Goal: Task Accomplishment & Management: Manage account settings

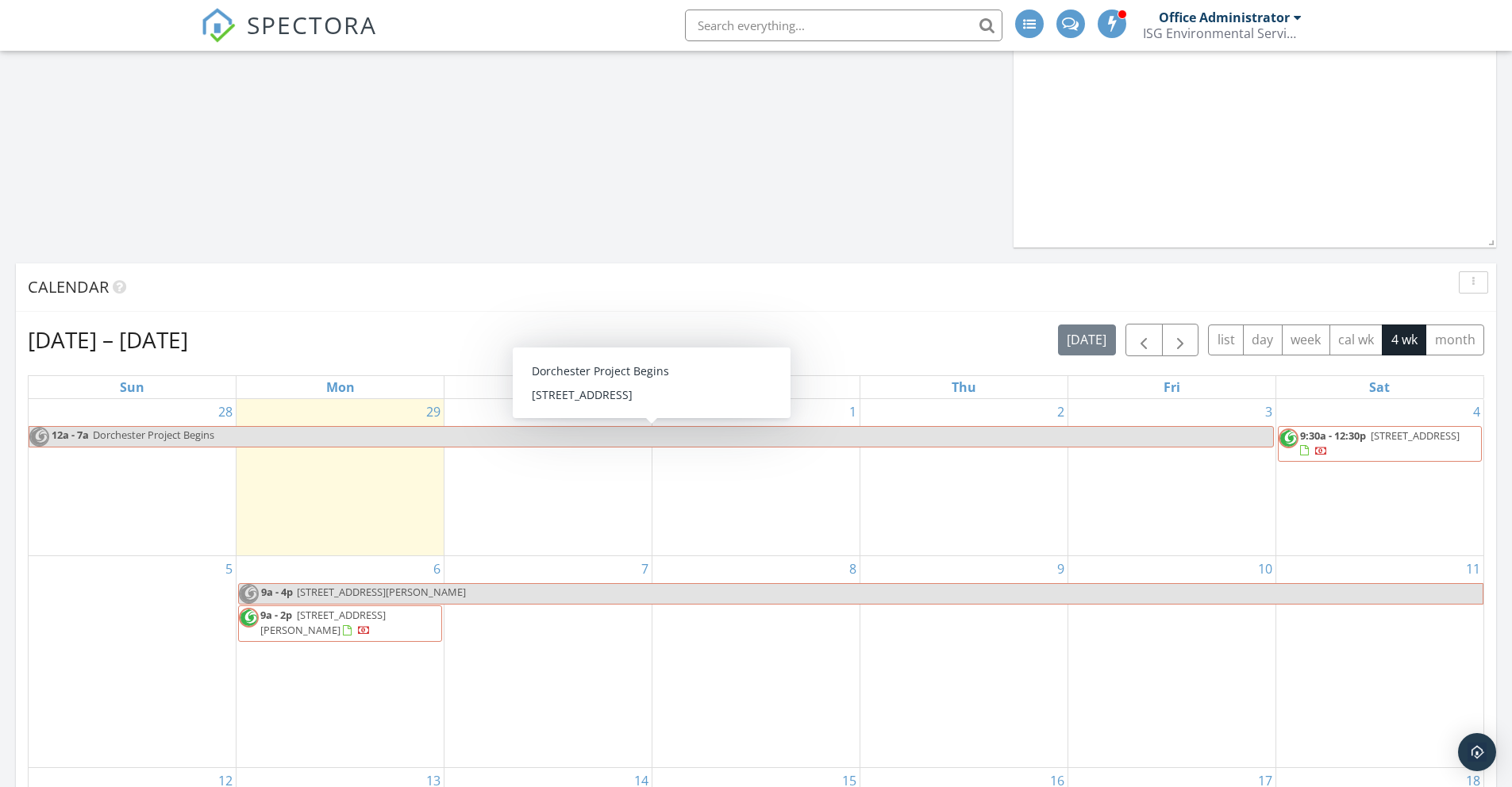
scroll to position [875, 0]
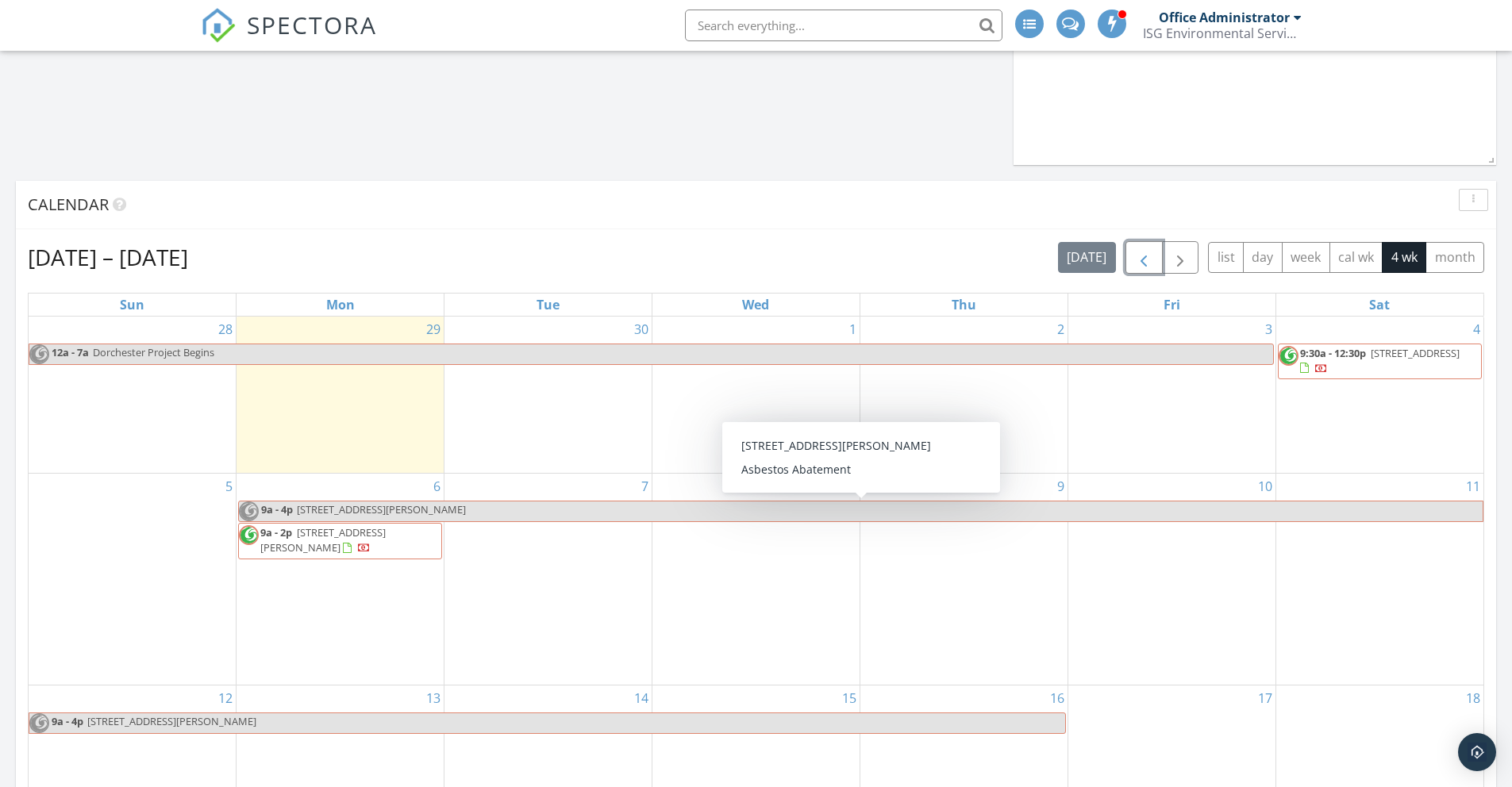
click at [1137, 253] on span "button" at bounding box center [1144, 258] width 19 height 19
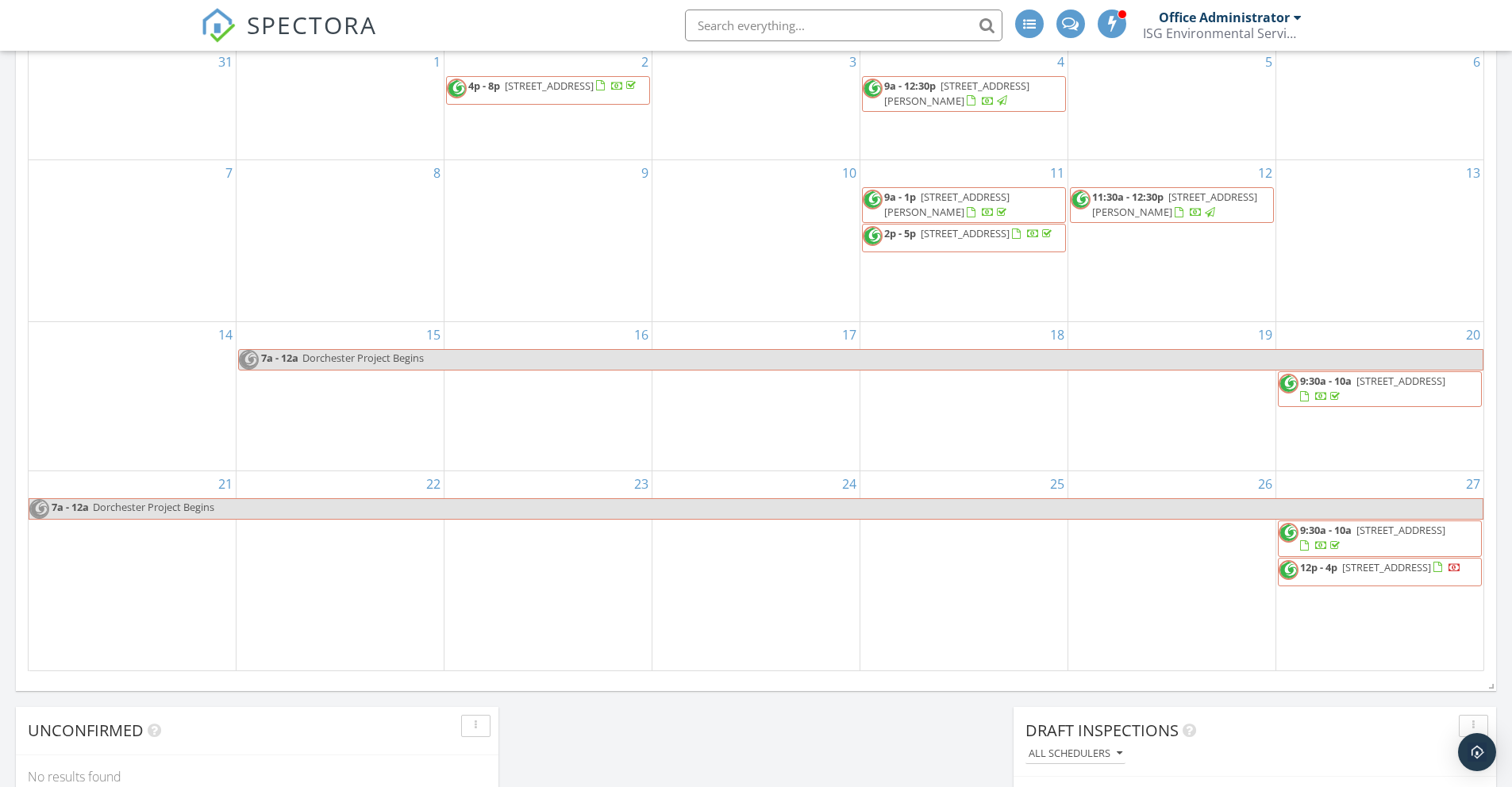
scroll to position [1143, 0]
click at [1387, 473] on div "27 9:30a - 10a 7172 Coolihans Side Rd, Caledon L7K 0P6 12p - 4p 85 La Peer Blvd…" at bounding box center [1379, 570] width 207 height 199
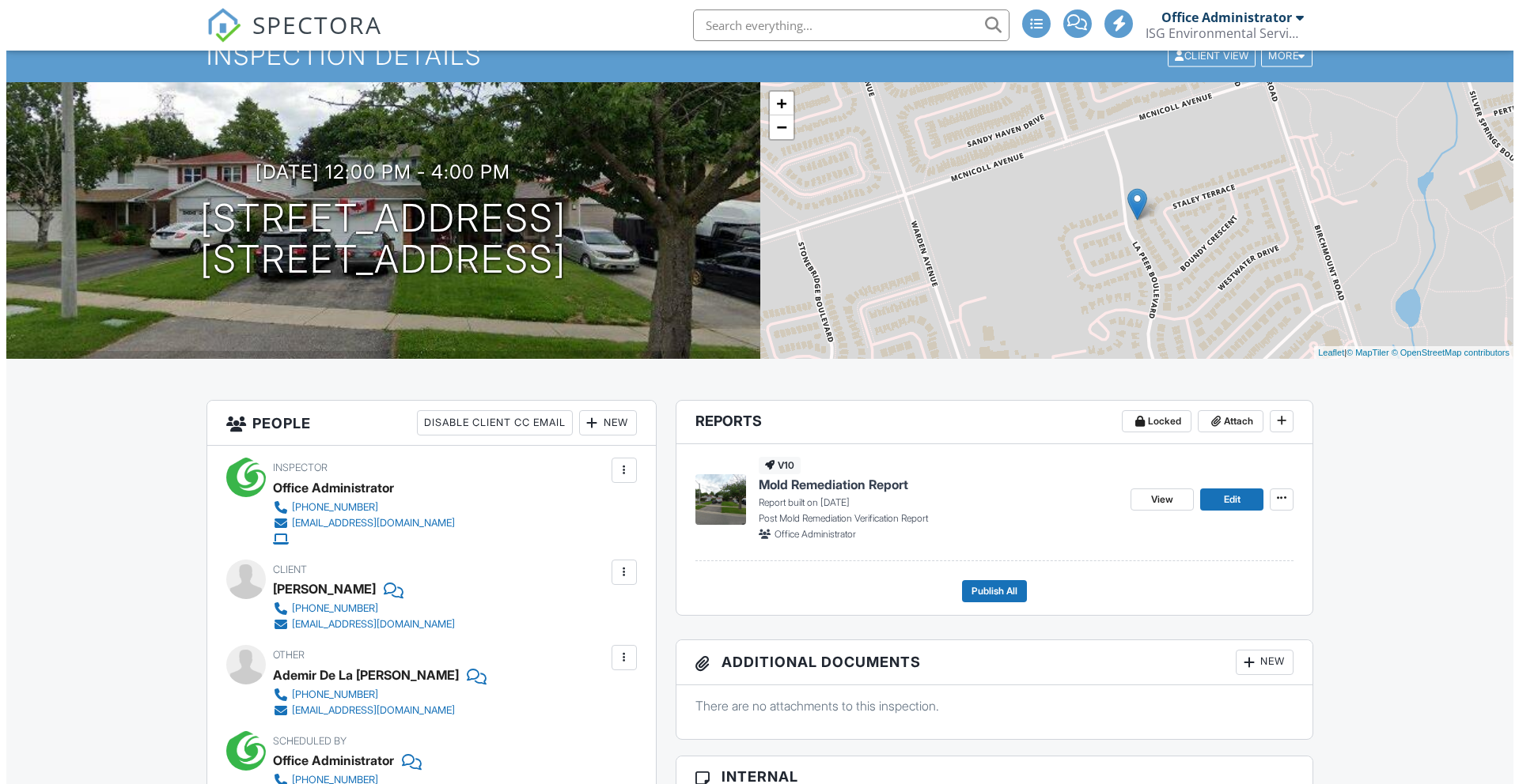
scroll to position [185, 0]
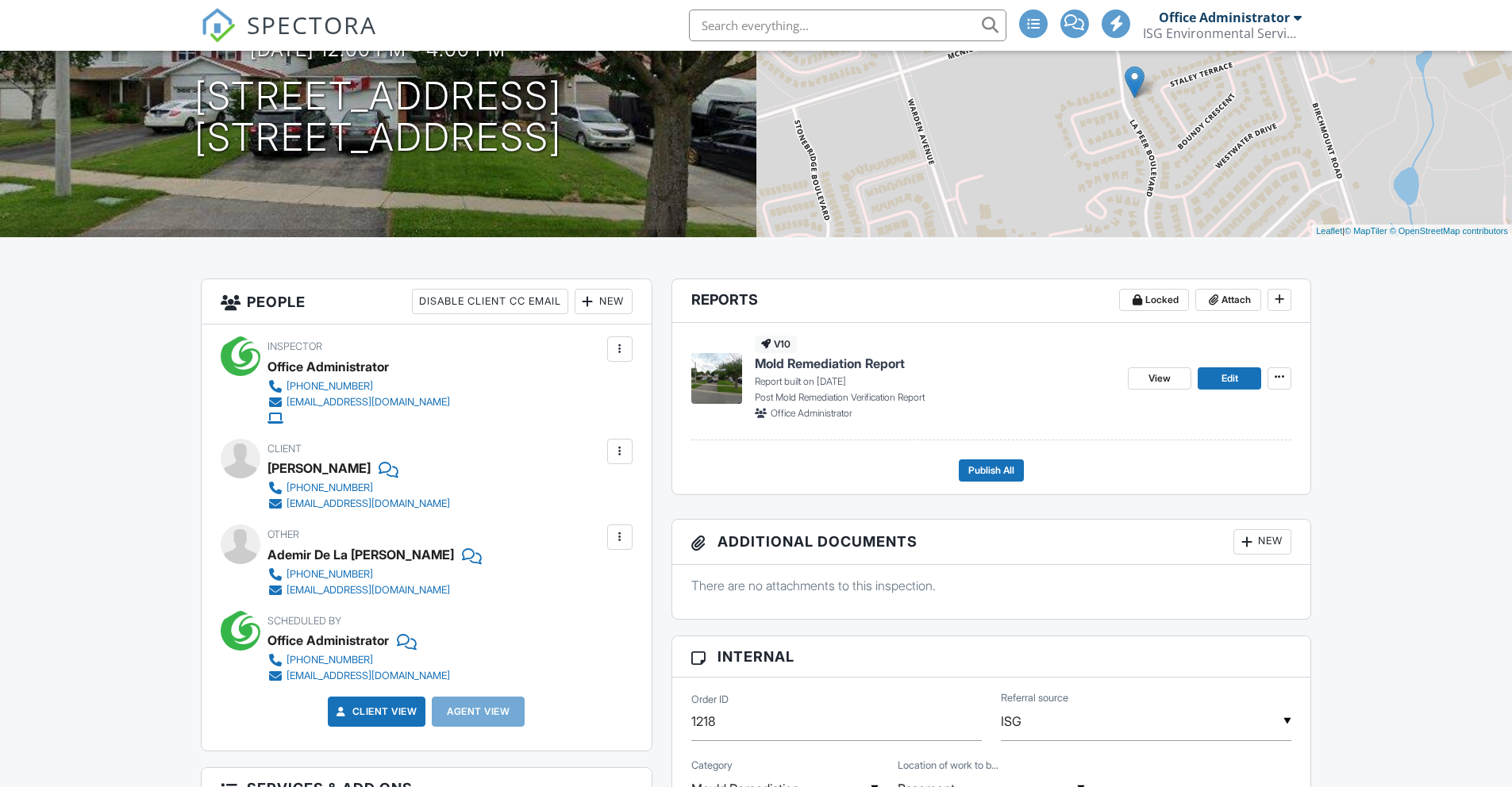
click at [623, 456] on div at bounding box center [619, 451] width 15 height 15
click at [599, 494] on li "Edit" at bounding box center [582, 500] width 81 height 40
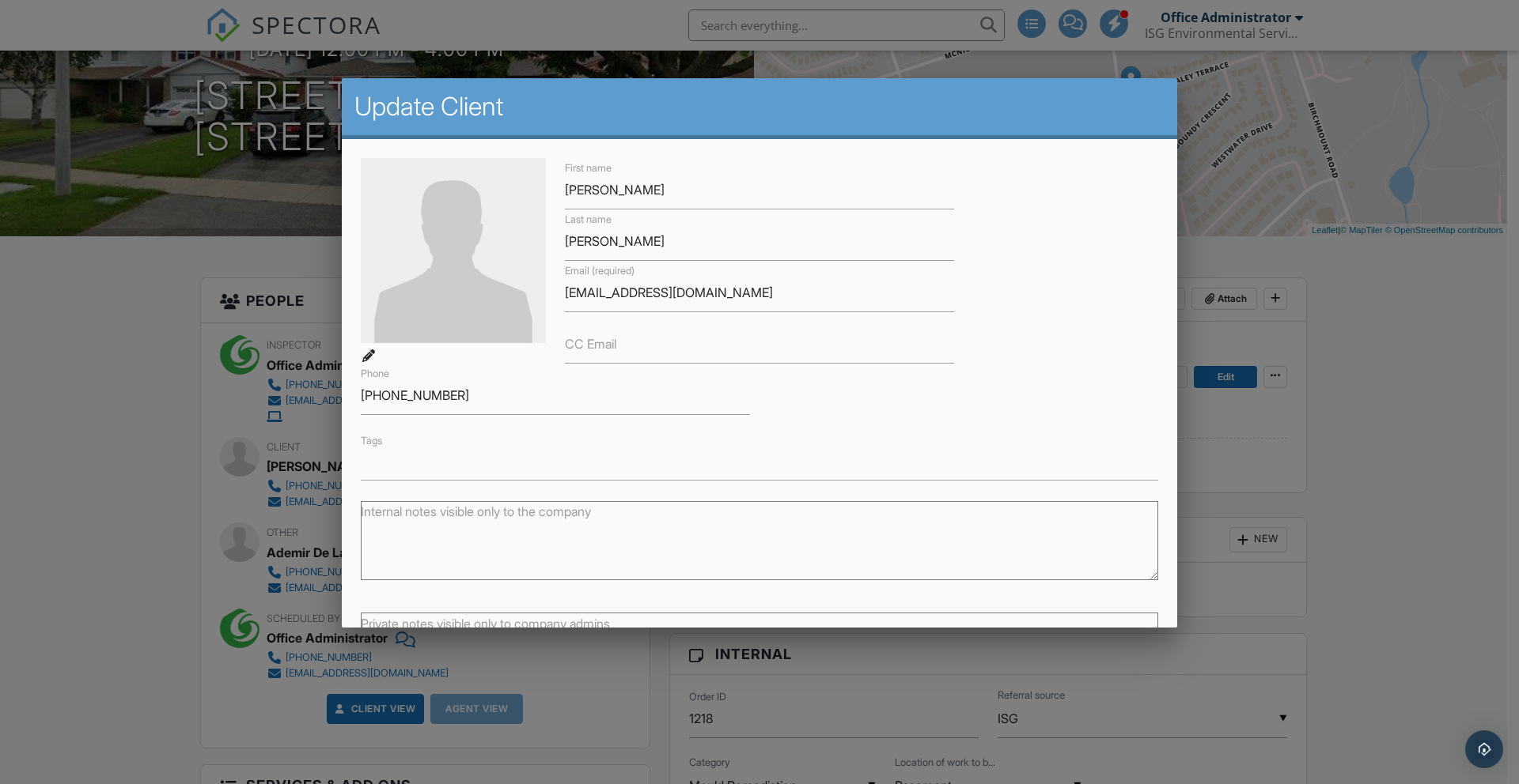
click at [472, 439] on div "Tags" at bounding box center [759, 456] width 816 height 49
click at [375, 403] on input "426-898-5334" at bounding box center [555, 395] width 389 height 39
click at [375, 393] on input "426-898-5334" at bounding box center [555, 395] width 389 height 39
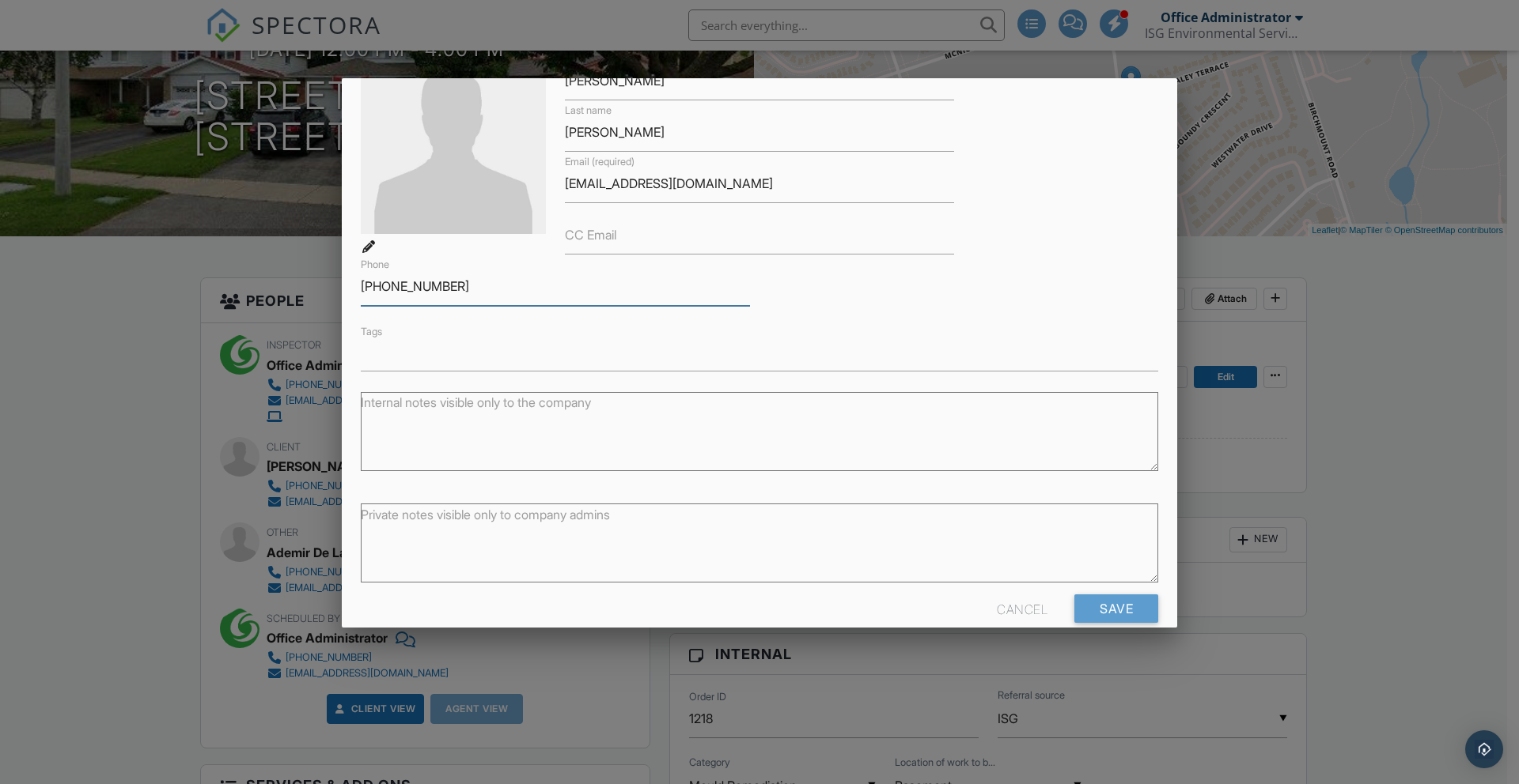
scroll to position [136, 0]
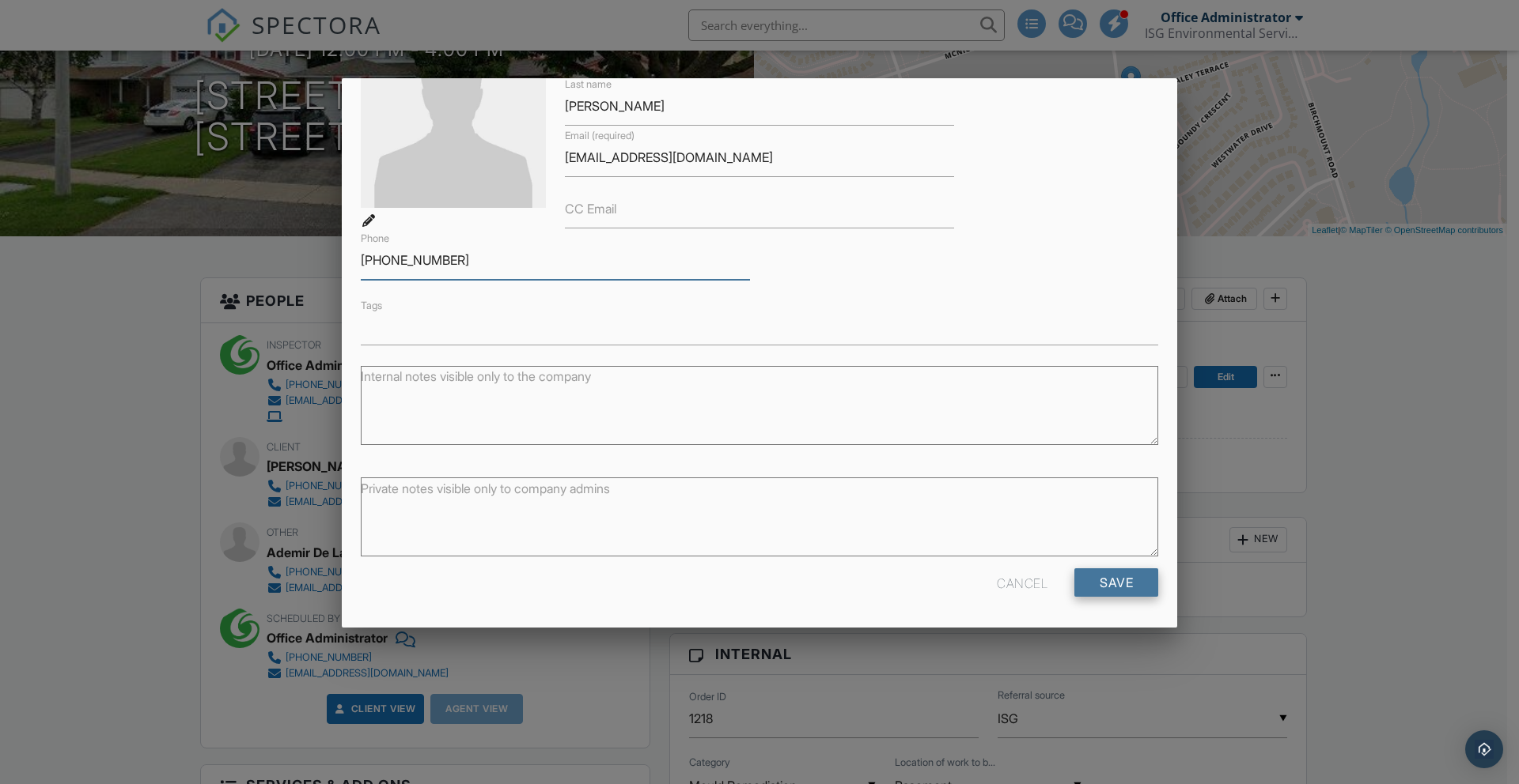
type input "416-898-5334"
click at [1105, 585] on input "Save" at bounding box center [1116, 582] width 84 height 28
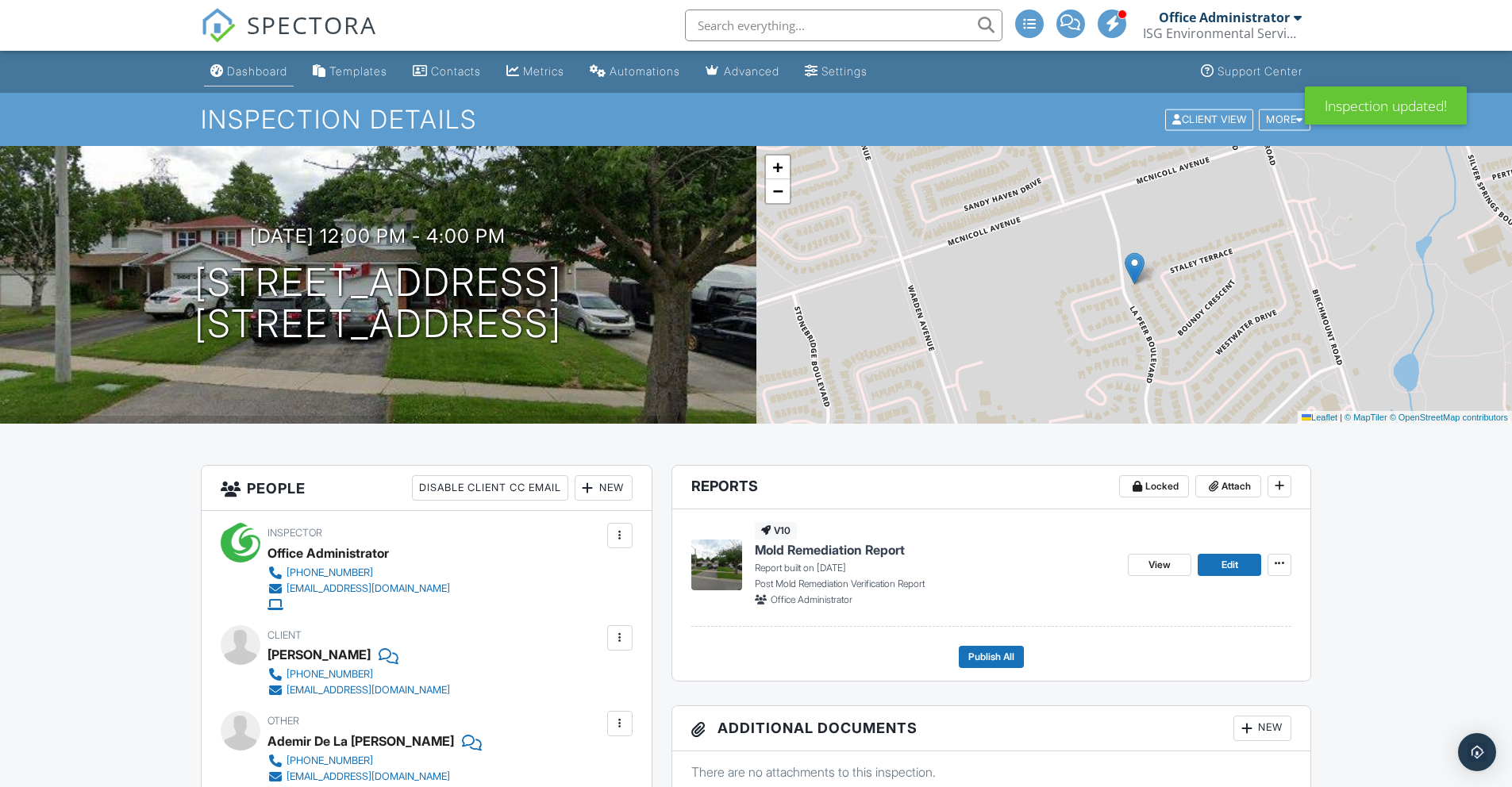
click at [264, 67] on div "Dashboard" at bounding box center [257, 71] width 60 height 14
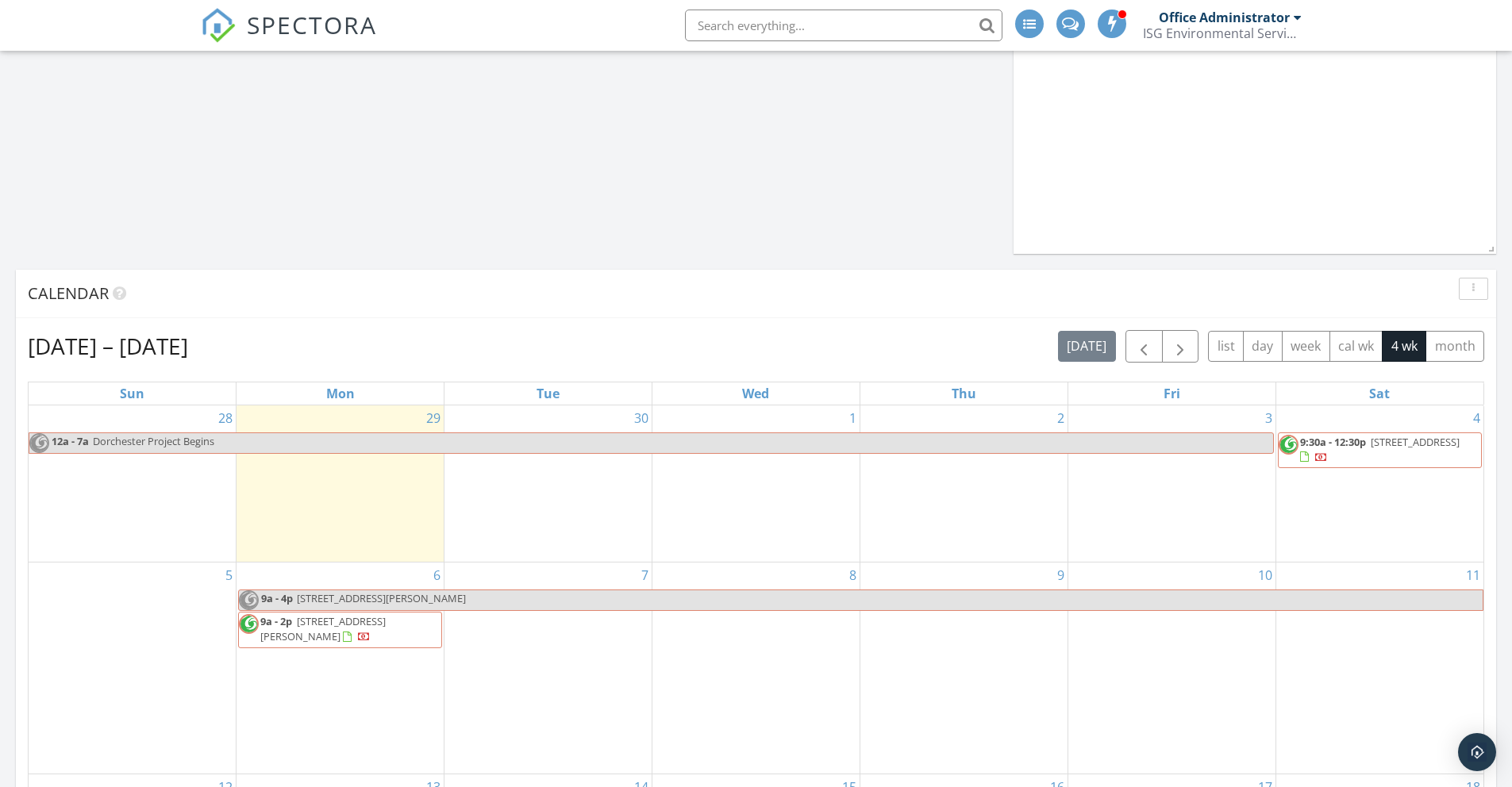
scroll to position [830, 0]
